Goal: Transaction & Acquisition: Purchase product/service

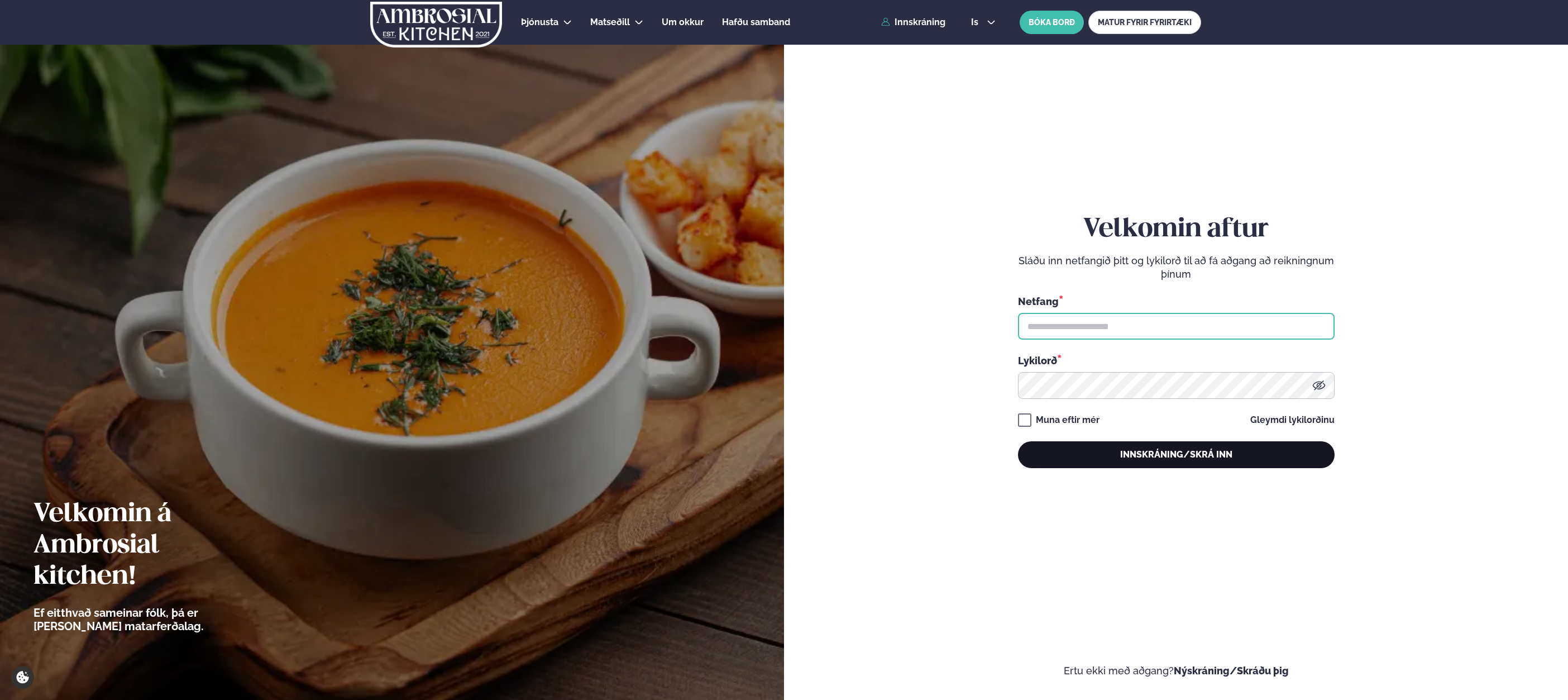
type input "**********"
click at [1108, 462] on button "Innskráning/Skrá inn" at bounding box center [1176, 455] width 317 height 27
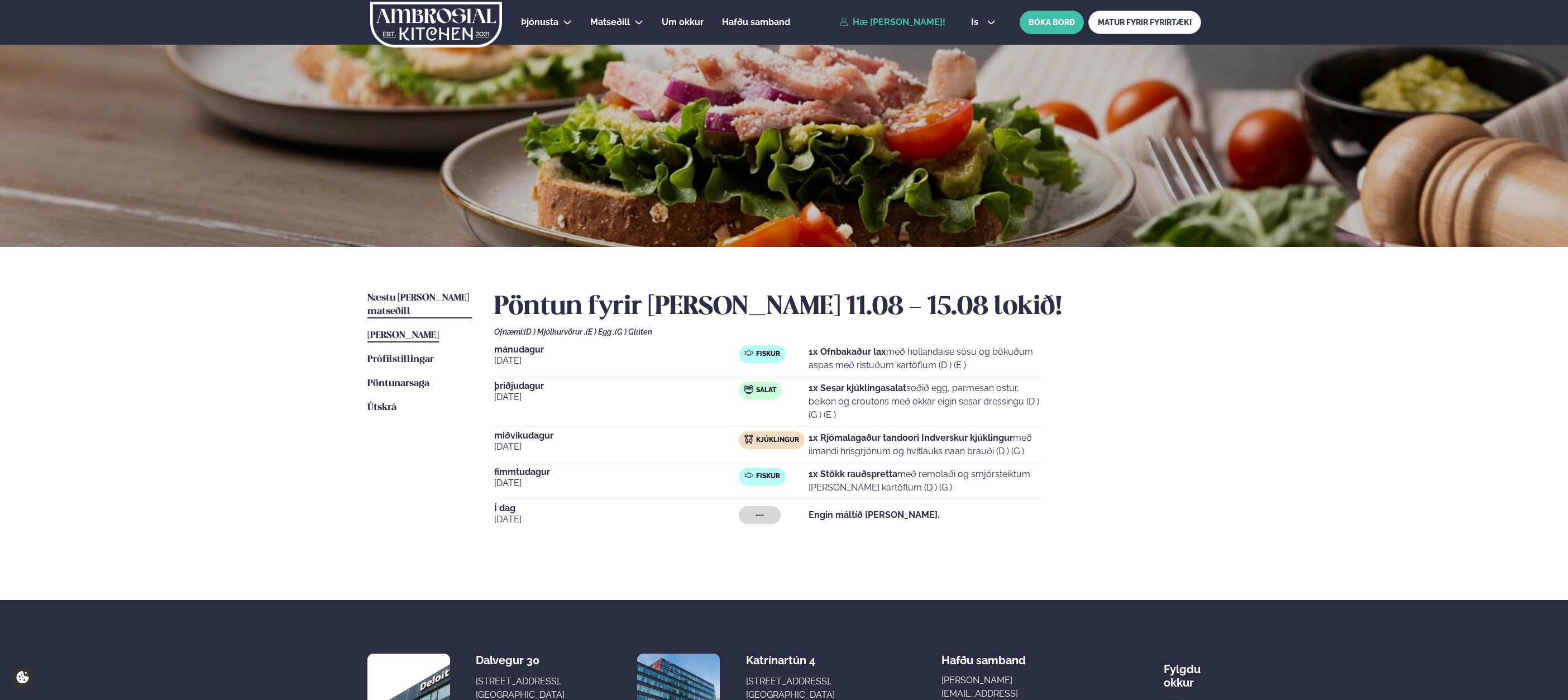
click at [424, 294] on span "Næstu [PERSON_NAME] matseðill" at bounding box center [419, 305] width 102 height 23
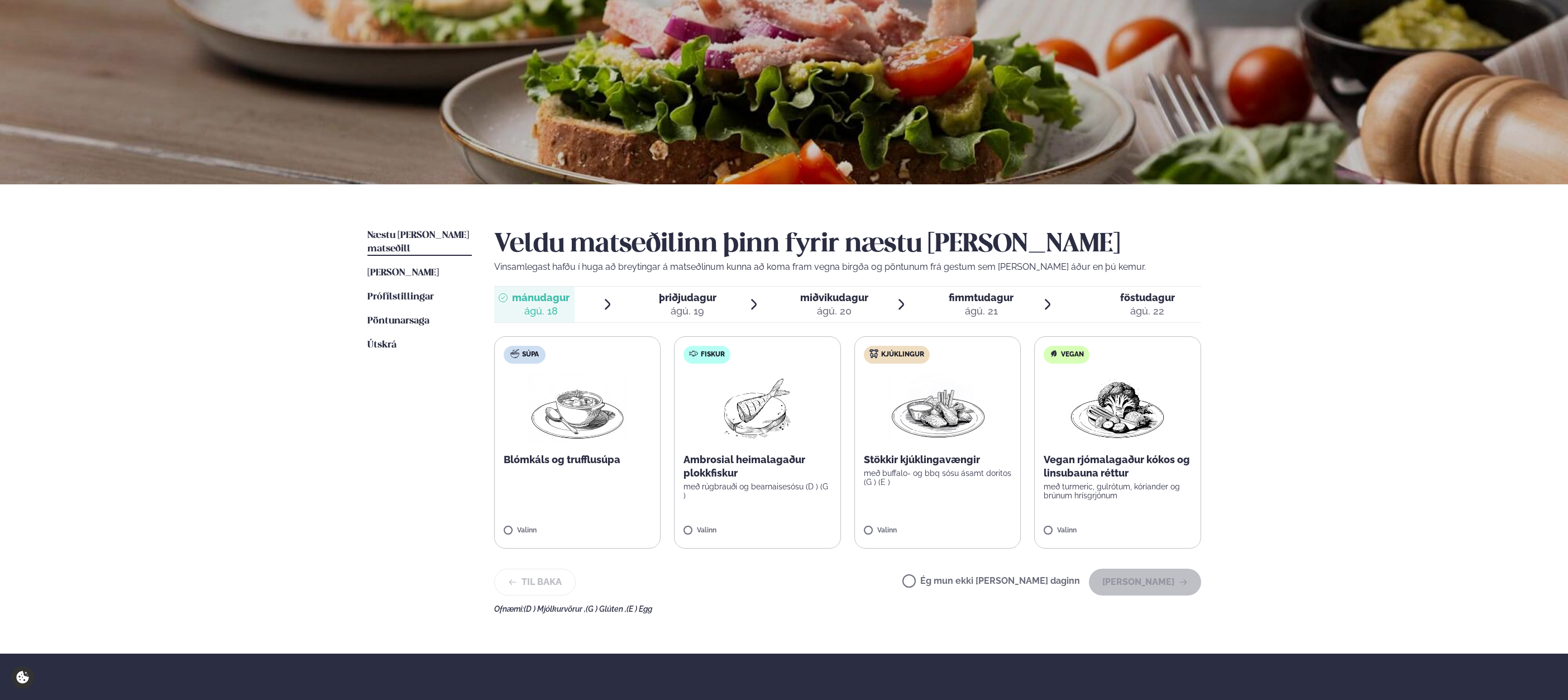
scroll to position [71, 0]
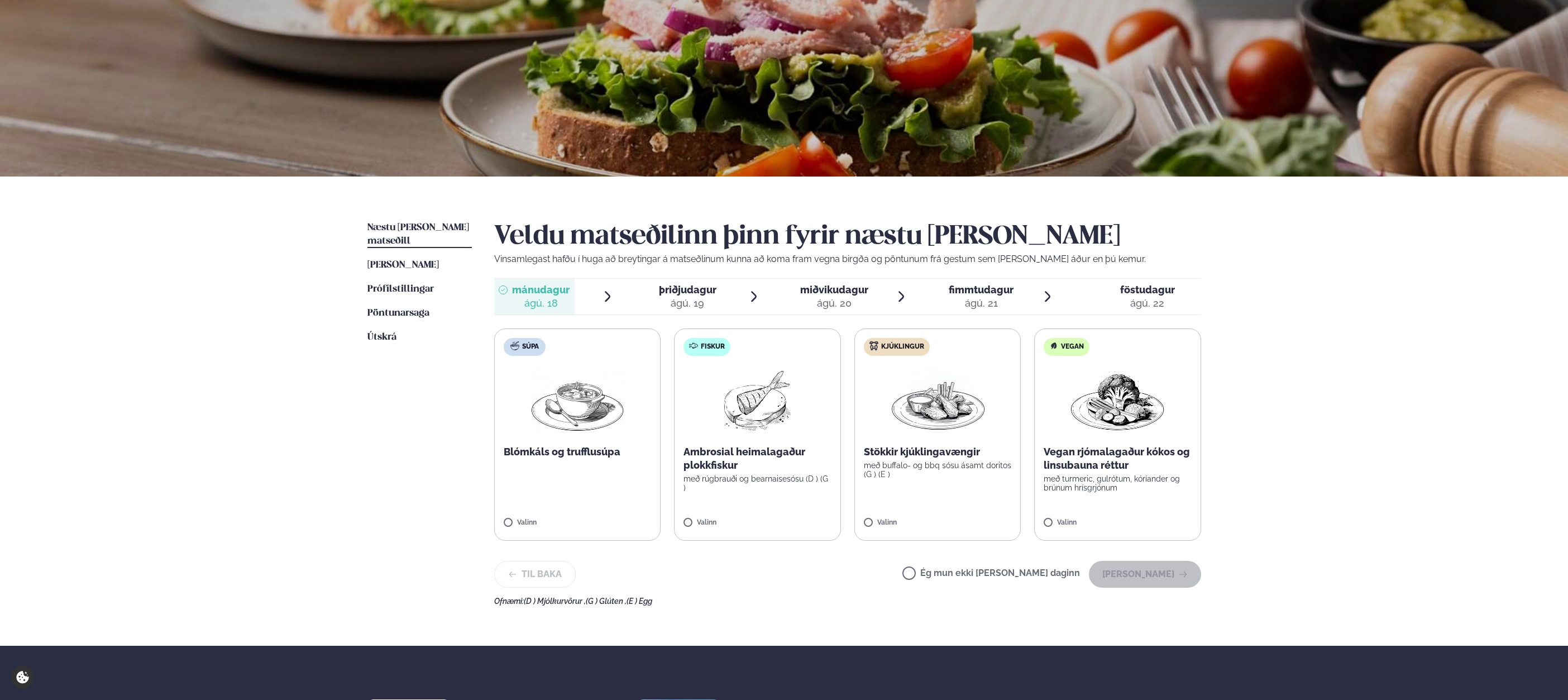
click at [780, 451] on p "Ambrosial heimalagaður plokkfiskur" at bounding box center [757, 459] width 148 height 27
click at [1147, 584] on button "[PERSON_NAME]" at bounding box center [1145, 574] width 112 height 27
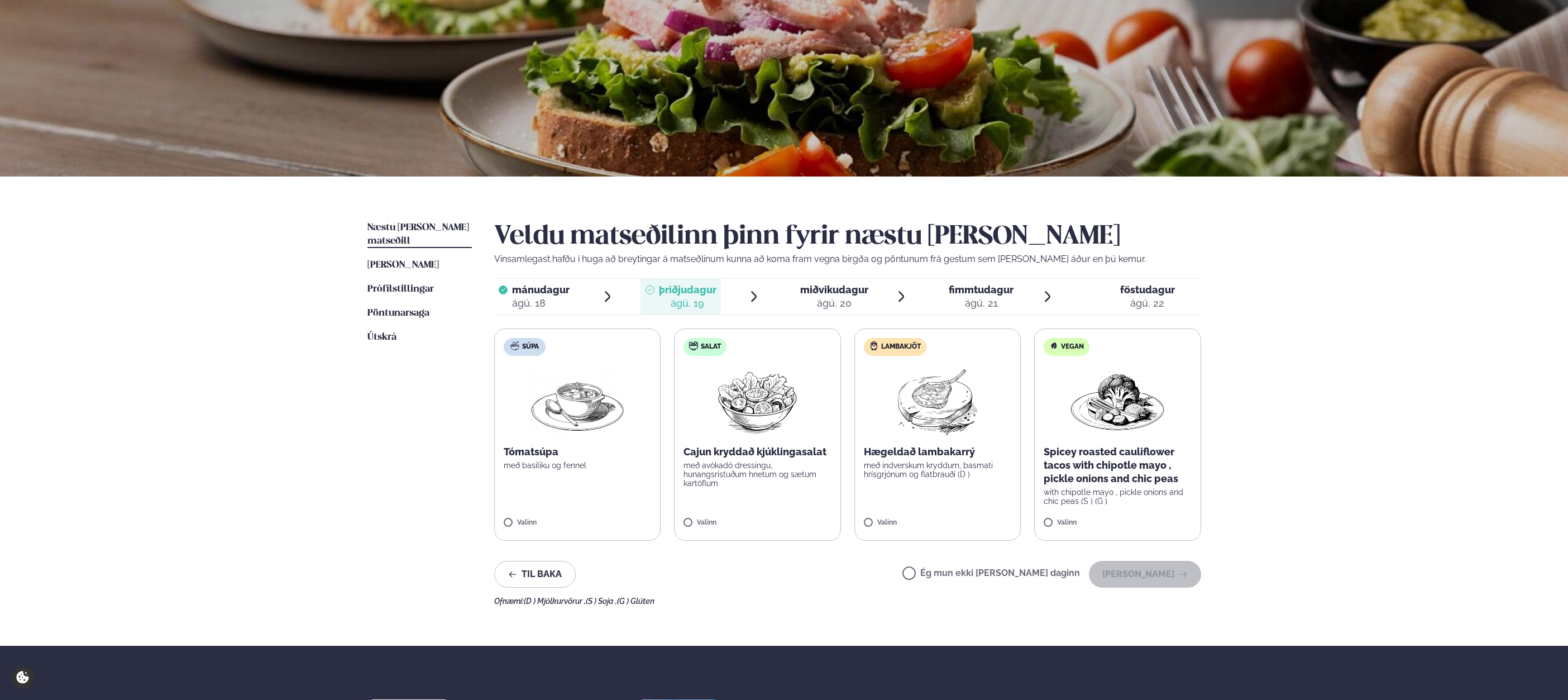
click at [956, 482] on label "Lambakjöt Hægeldað lambakarrý með indverskum kryddum, basmati hrísgrjónum og fl…" at bounding box center [938, 435] width 167 height 212
click at [1162, 568] on button "[PERSON_NAME]" at bounding box center [1145, 574] width 112 height 27
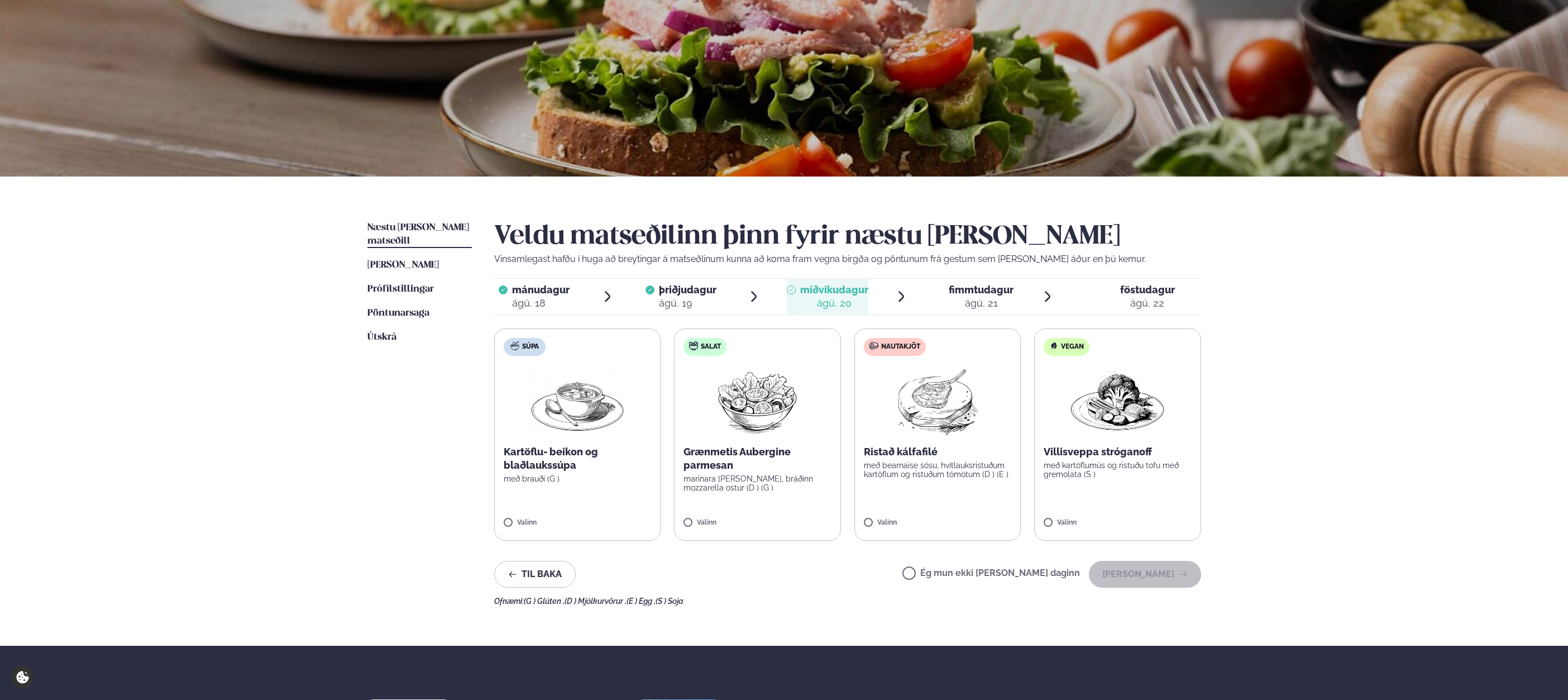
click at [972, 479] on label "Nautakjöt Ristað kálfafilé með bearnaise sósu, hvítlauksristuðum kartöflum og r…" at bounding box center [938, 435] width 167 height 212
click at [1152, 564] on button "[PERSON_NAME]" at bounding box center [1145, 574] width 112 height 27
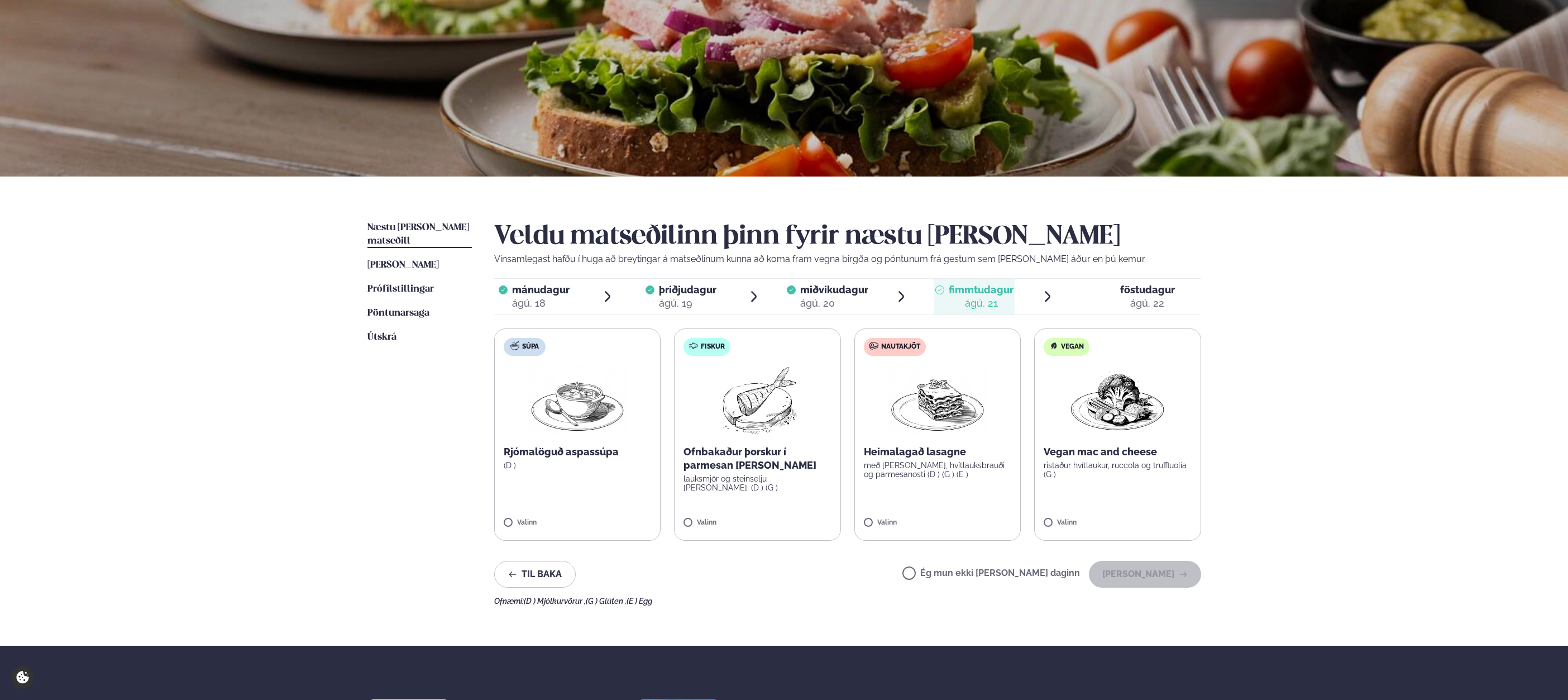
click at [1039, 573] on label "Ég mun ekki [PERSON_NAME] daginn" at bounding box center [991, 574] width 177 height 12
click at [1145, 563] on button "[PERSON_NAME]" at bounding box center [1145, 574] width 112 height 27
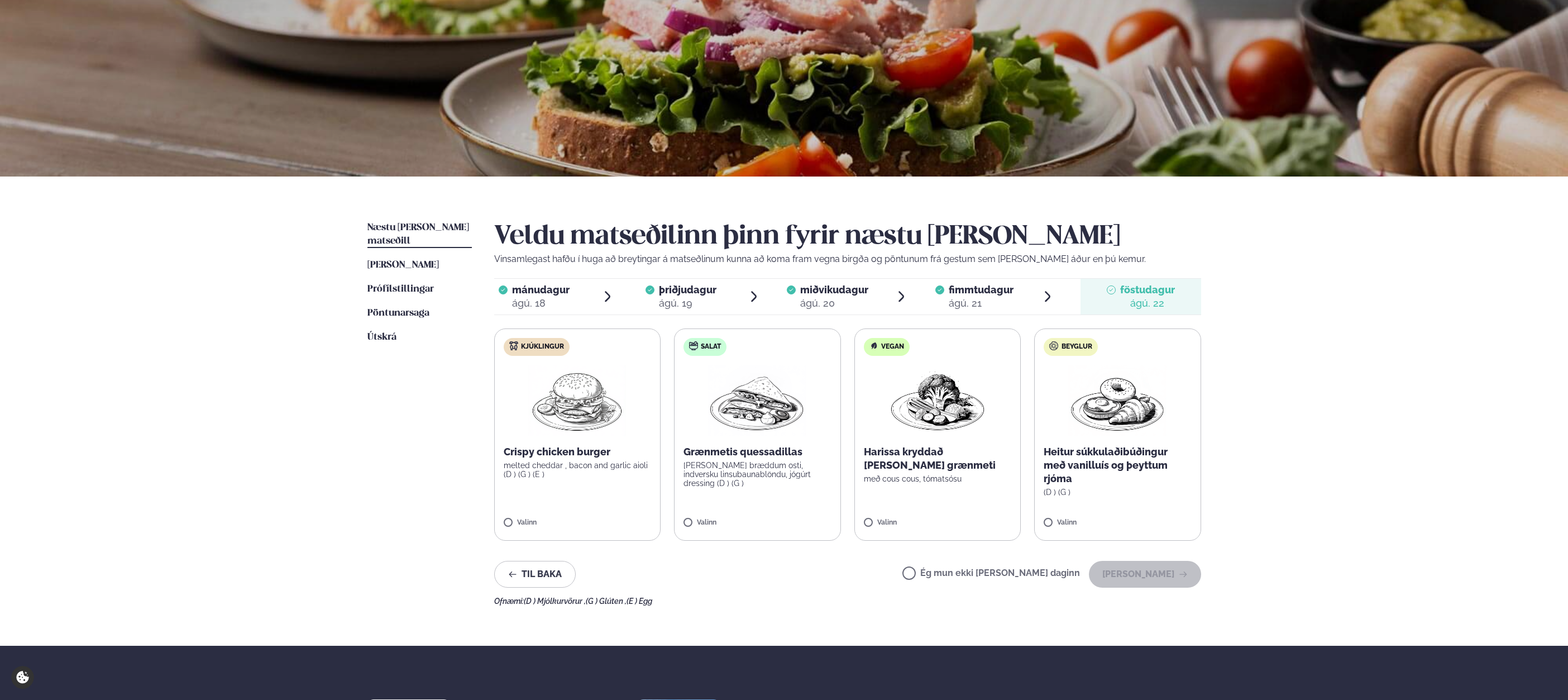
click at [1041, 577] on label "Ég mun ekki [PERSON_NAME] daginn" at bounding box center [991, 574] width 177 height 12
click at [1130, 581] on button "[PERSON_NAME]" at bounding box center [1145, 574] width 112 height 27
